Goal: Task Accomplishment & Management: Complete application form

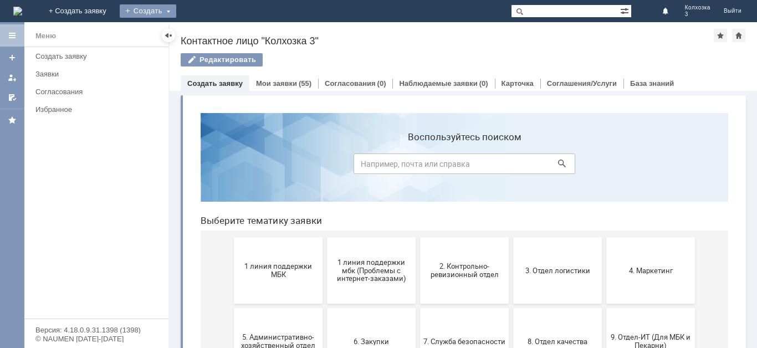
click at [176, 11] on div "Создать" at bounding box center [148, 10] width 57 height 13
click at [206, 34] on link "Заявка" at bounding box center [164, 33] width 84 height 13
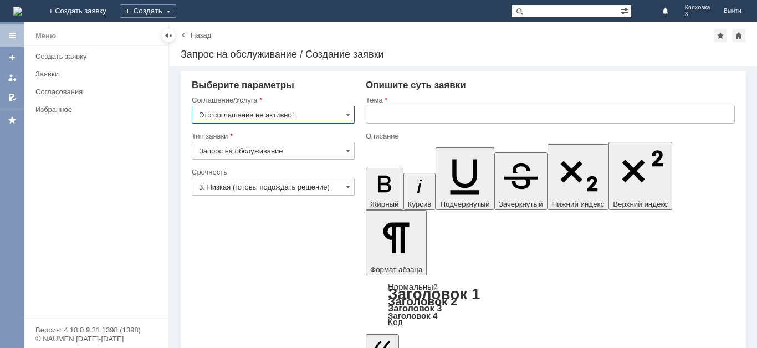
click at [352, 113] on input "Это соглашение не активно!" at bounding box center [273, 115] width 163 height 18
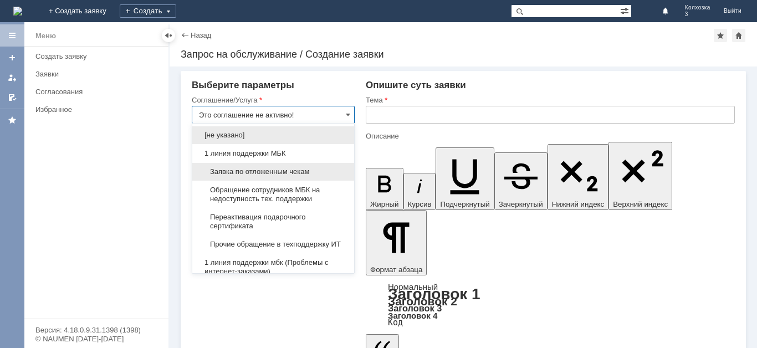
click at [287, 171] on span "Заявка по отложенным чекам" at bounding box center [273, 171] width 149 height 9
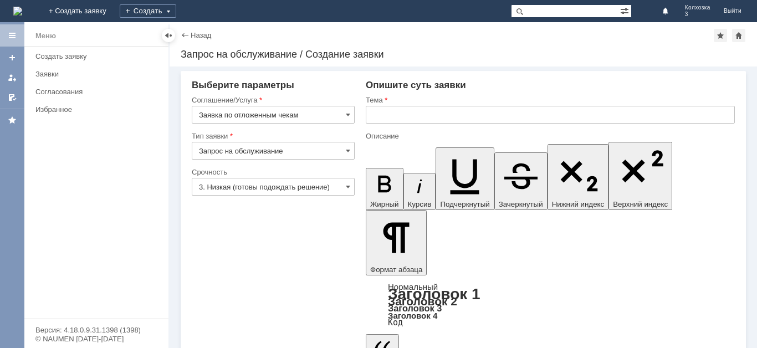
type input "Заявка по отложенным чекам"
click at [348, 180] on input "3. Низкая (готовы подождать решение)" at bounding box center [273, 187] width 163 height 18
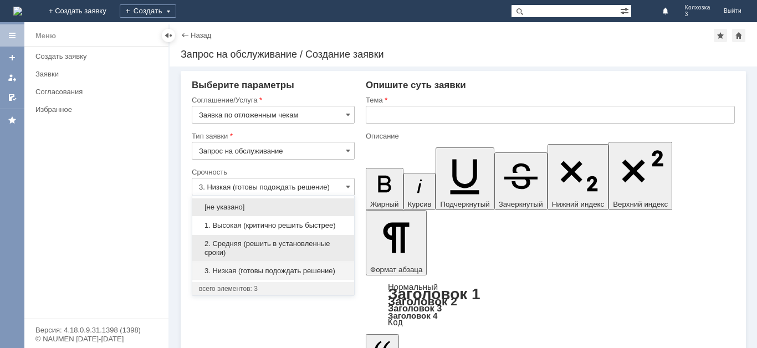
click at [283, 245] on span "2. Средняя (решить в установленные сроки)" at bounding box center [273, 248] width 149 height 18
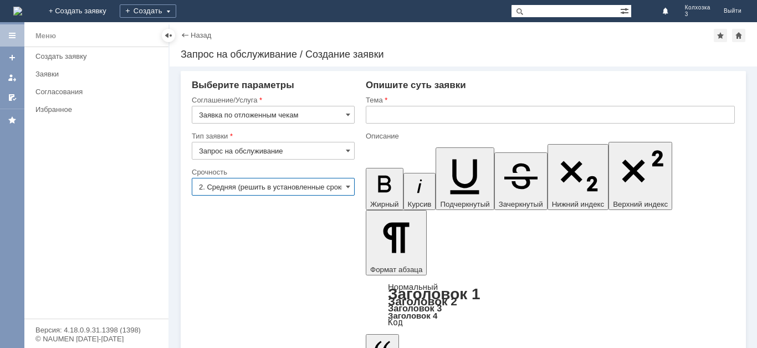
type input "2. Средняя (решить в установленные сроки)"
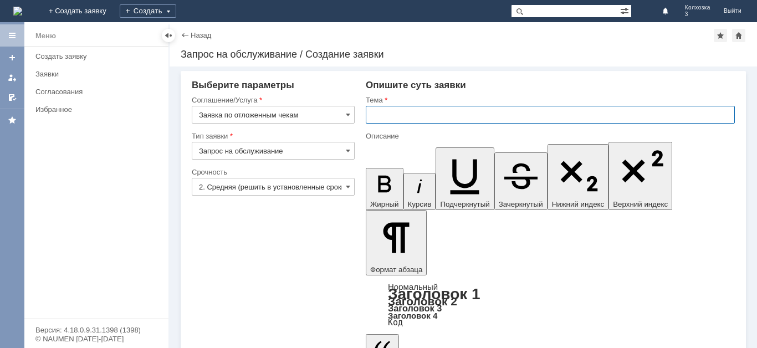
click at [395, 111] on input "text" at bounding box center [550, 115] width 369 height 18
type input "отложенные чеки"
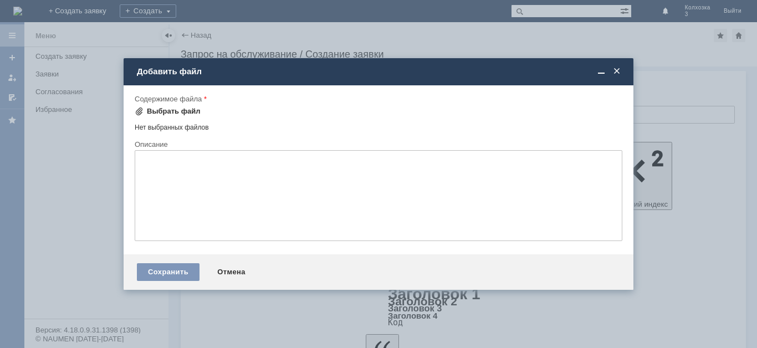
click at [139, 112] on span at bounding box center [139, 111] width 9 height 9
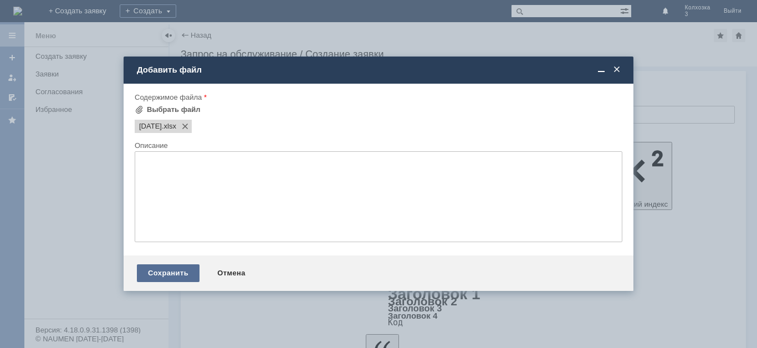
click at [169, 275] on div "Сохранить" at bounding box center [168, 273] width 63 height 18
